Goal: Task Accomplishment & Management: Manage account settings

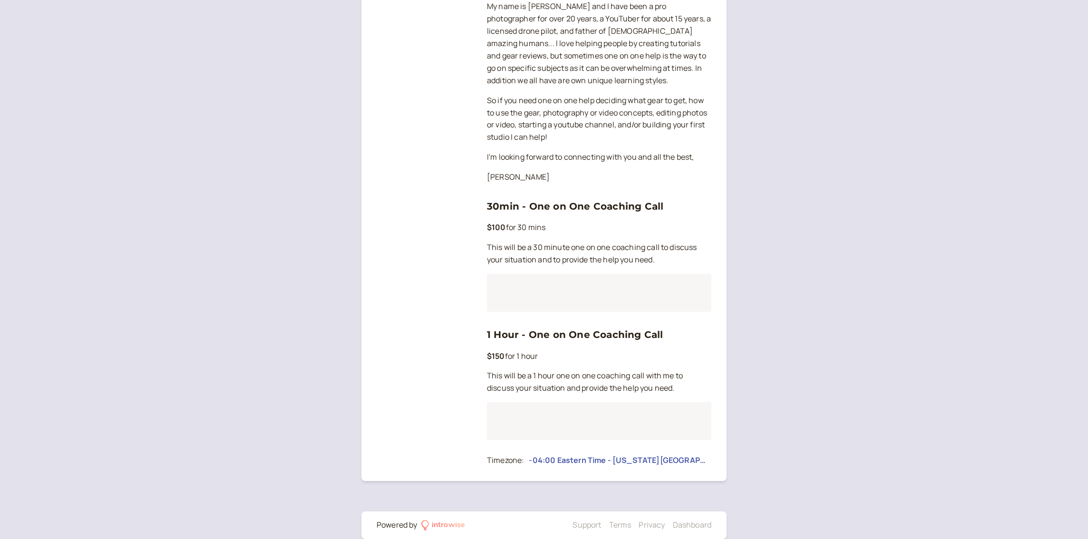
scroll to position [232, 0]
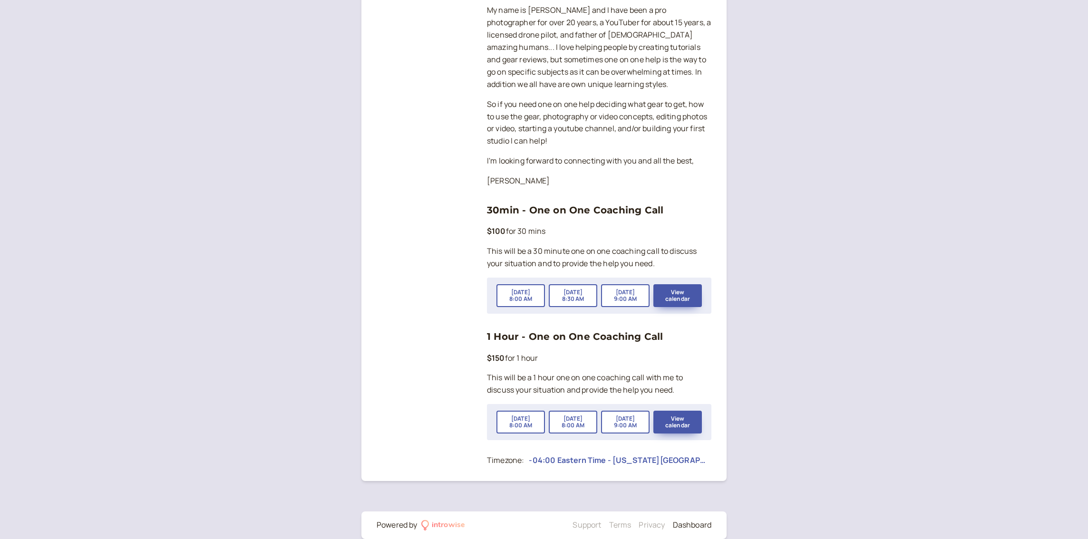
click at [690, 520] on link "Dashboard" at bounding box center [692, 525] width 39 height 10
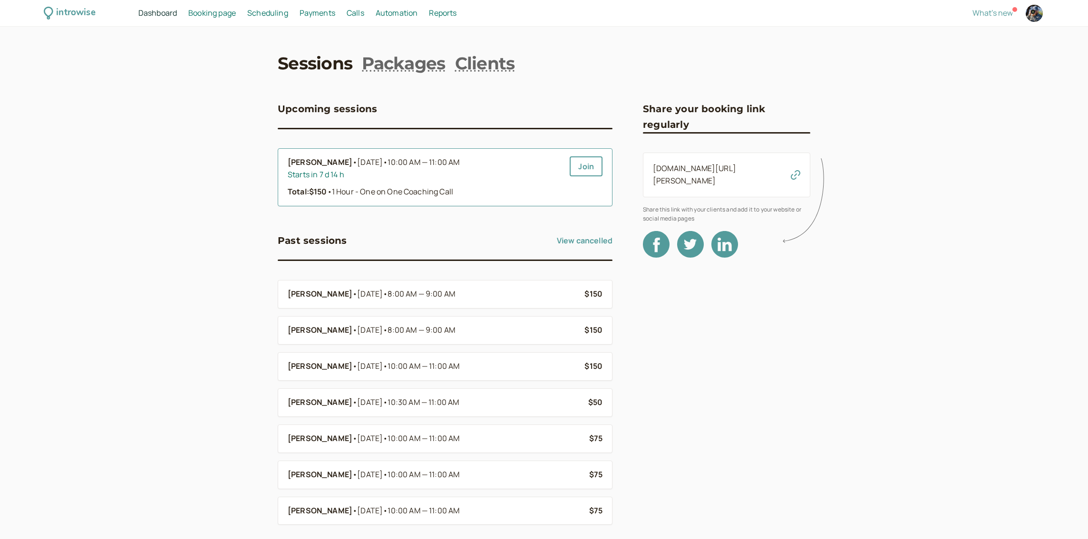
click at [493, 189] on div "Total: $150 • 1 Hour - One on One Coaching Call" at bounding box center [425, 192] width 274 height 12
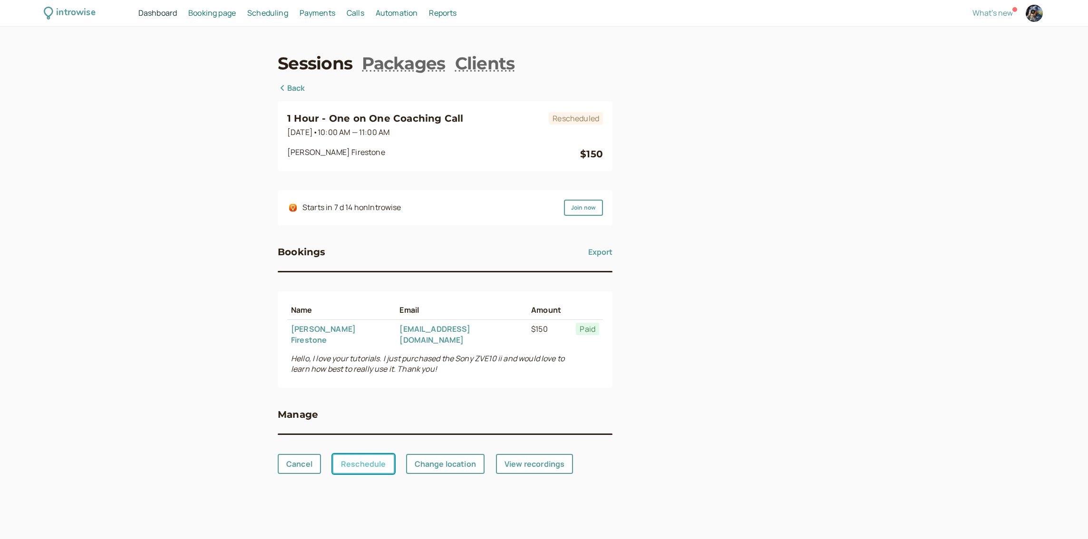
click at [368, 454] on link "Reschedule" at bounding box center [363, 464] width 62 height 20
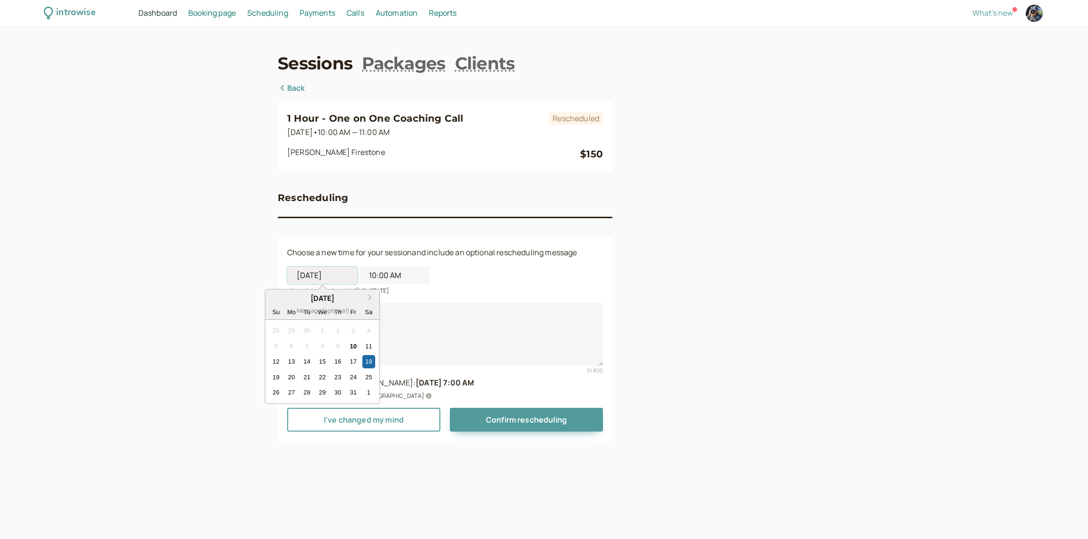
click at [315, 277] on input "[DATE]" at bounding box center [322, 276] width 70 height 18
click at [369, 345] on div "11" at bounding box center [368, 346] width 13 height 13
type input "[DATE]"
click at [367, 326] on textarea "Message (optional)" at bounding box center [445, 334] width 316 height 63
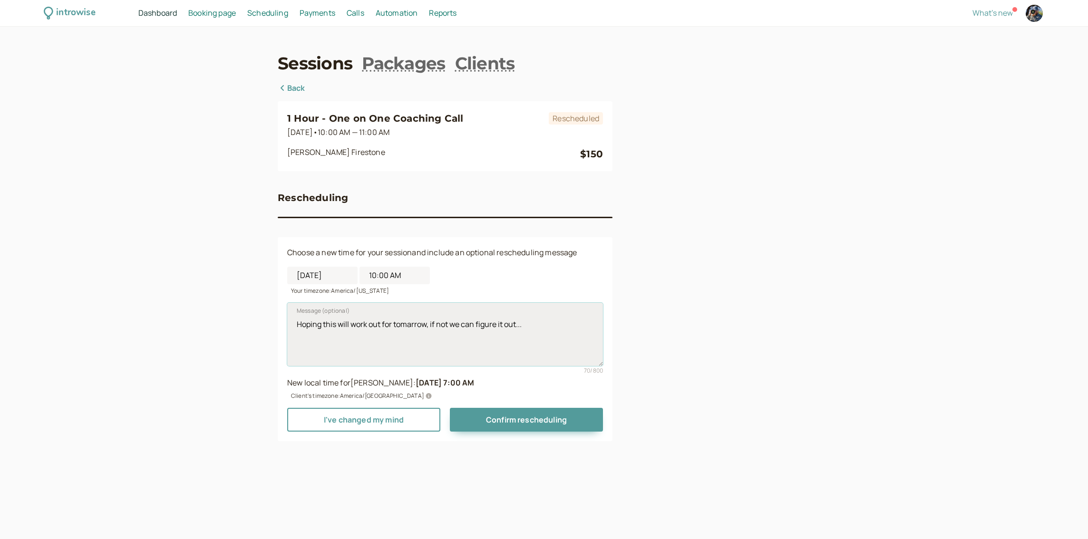
click at [411, 327] on textarea "Hoping this will work out for tomarrow, if not we can figure it out..." at bounding box center [445, 334] width 316 height 63
click at [532, 326] on textarea "Hoping this will work out for [DATE], if not we can figure it out..." at bounding box center [445, 334] width 316 height 63
click at [346, 336] on textarea "Hoping this will work out for [DATE], if not we can figure it out... fallowing …" at bounding box center [445, 334] width 316 height 63
type textarea "Hoping this will work out for [DATE], if not we can figure it out... fallowing …"
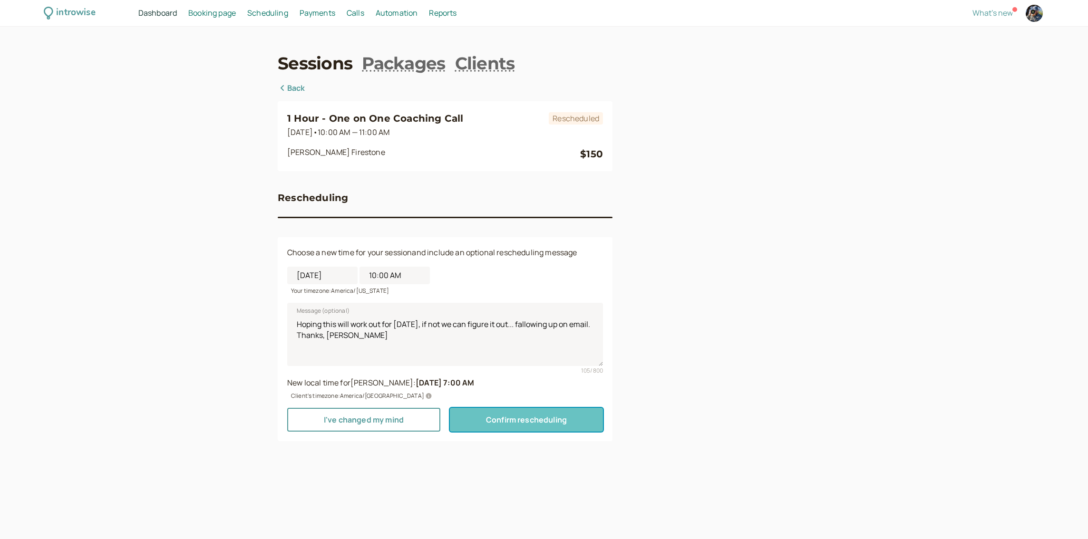
click at [516, 422] on span "Confirm rescheduling" at bounding box center [526, 420] width 81 height 10
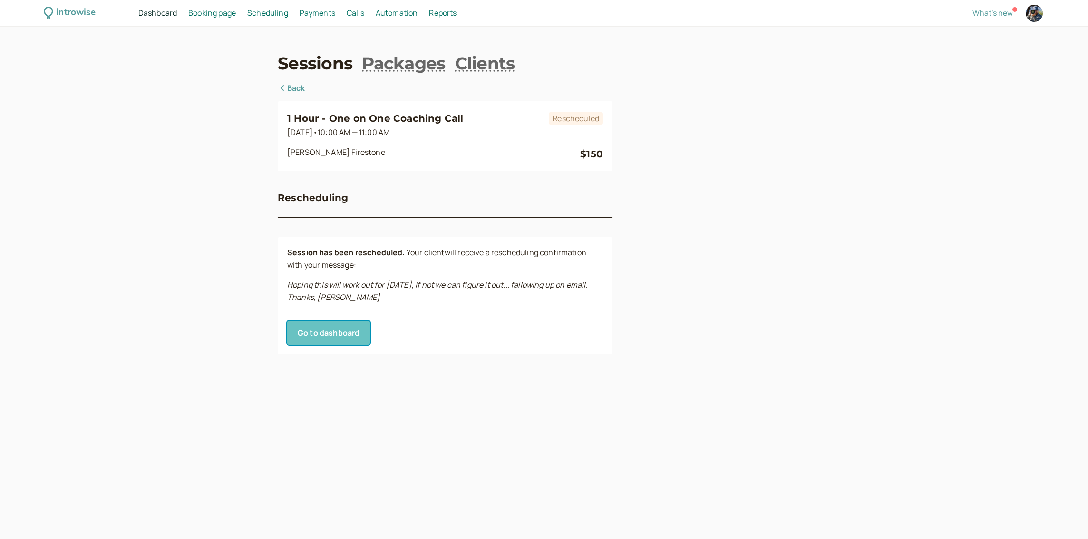
click at [334, 336] on link "Go to dashboard" at bounding box center [328, 333] width 83 height 24
